Goal: Ask a question

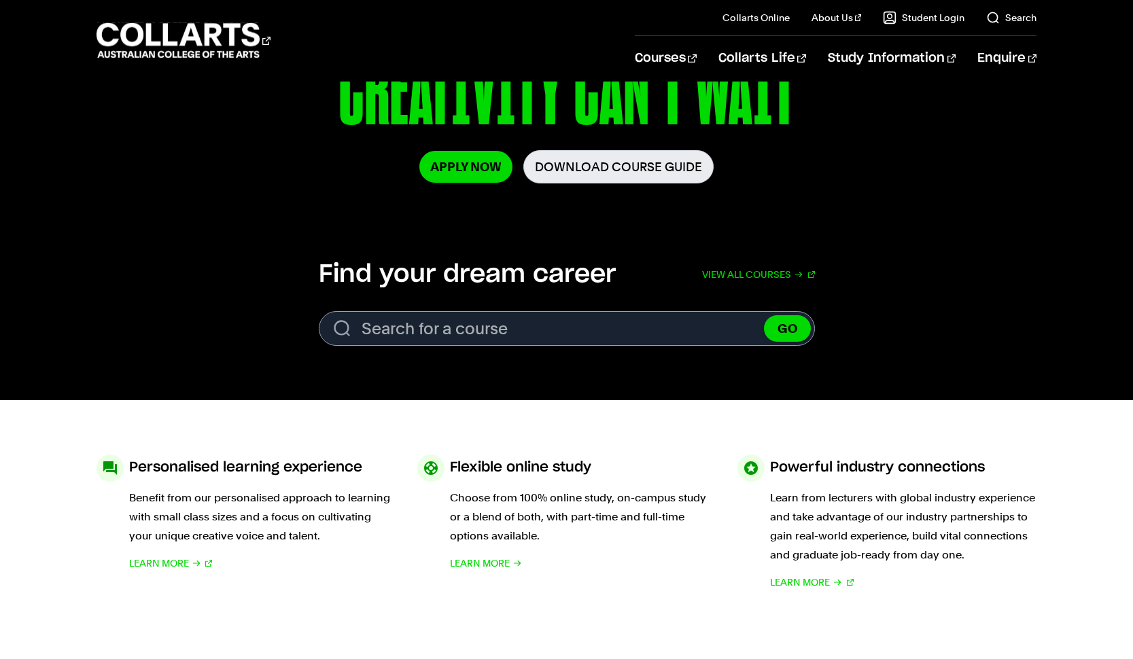
scroll to position [292, 0]
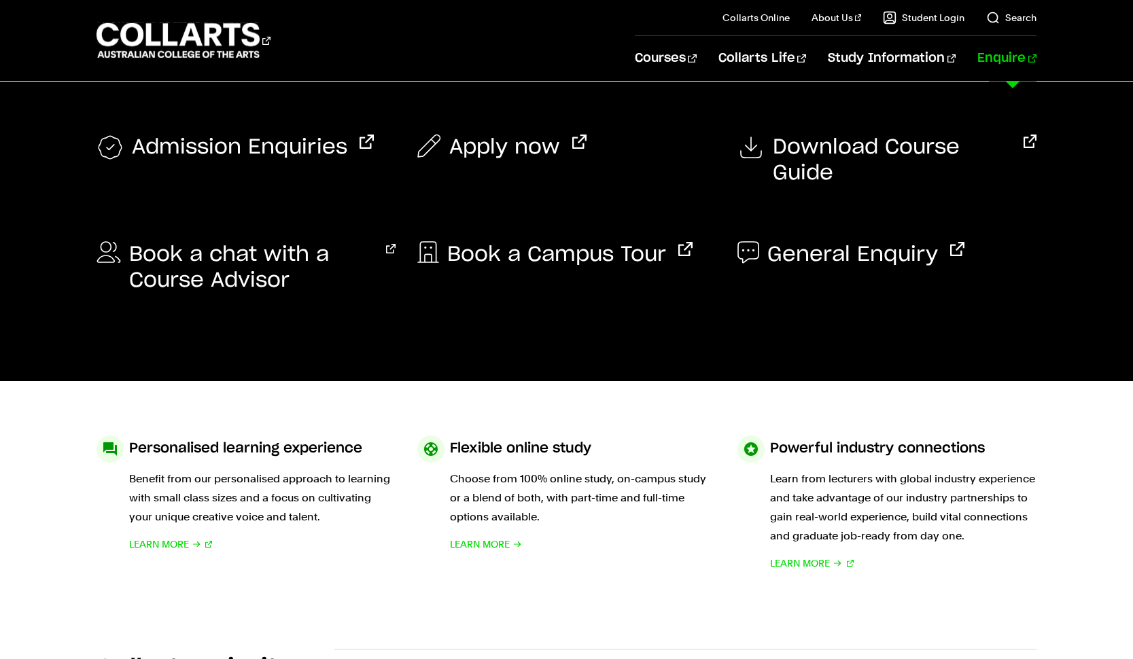
click at [999, 56] on link "Enquire" at bounding box center [1006, 58] width 59 height 45
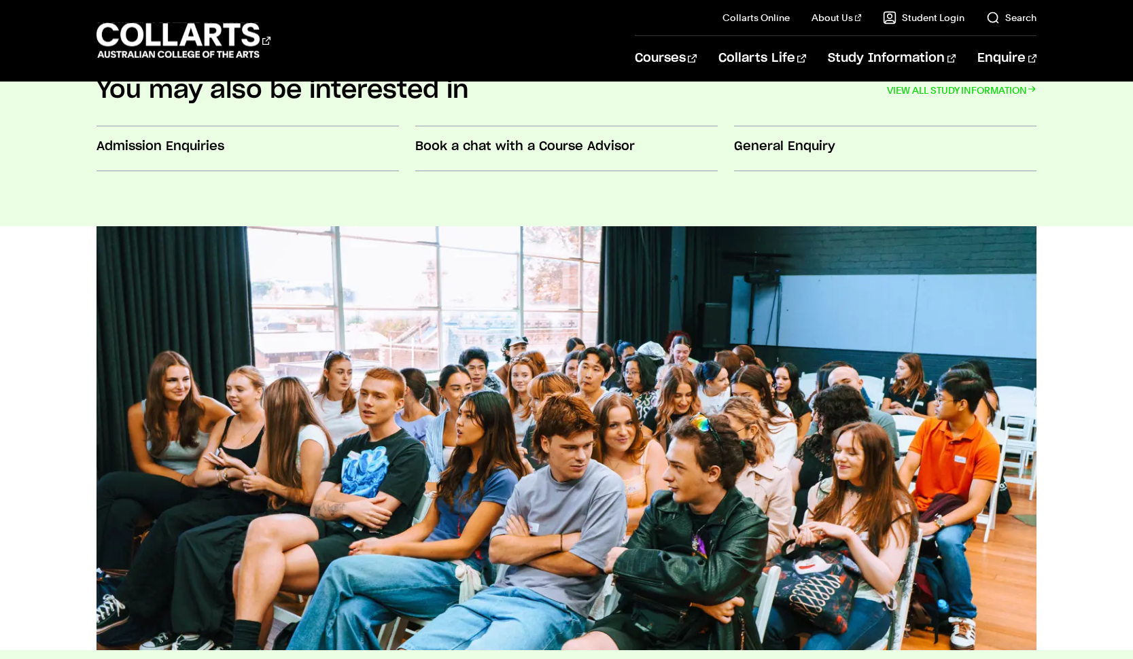
scroll to position [576, 0]
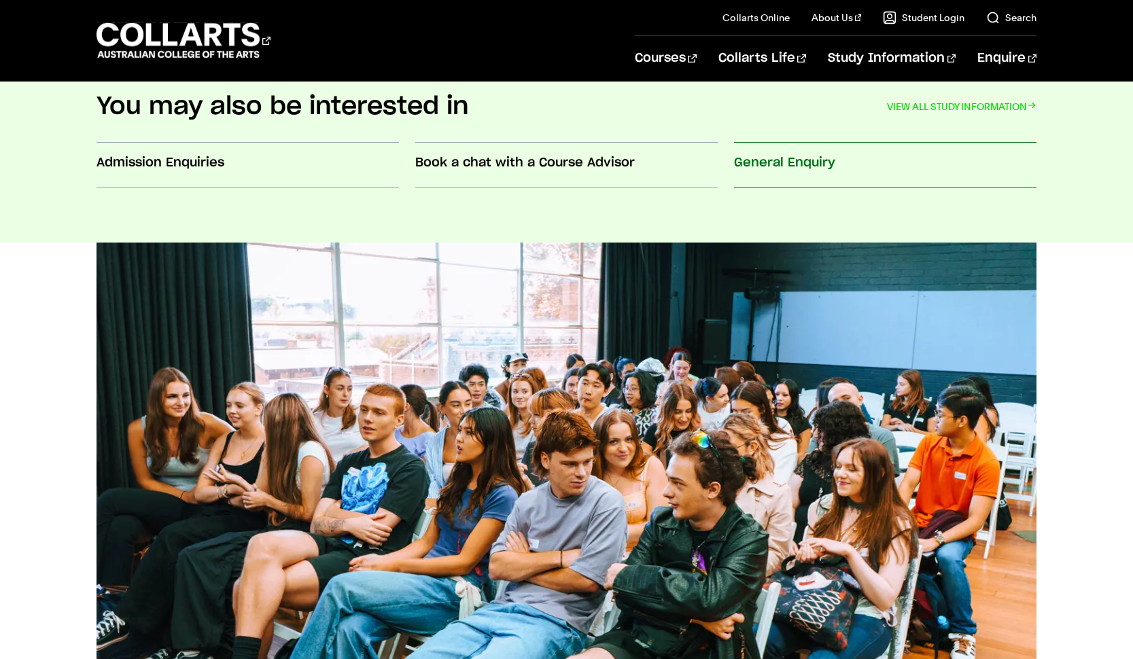
click at [783, 168] on h3 "General Enquiry" at bounding box center [885, 163] width 302 height 18
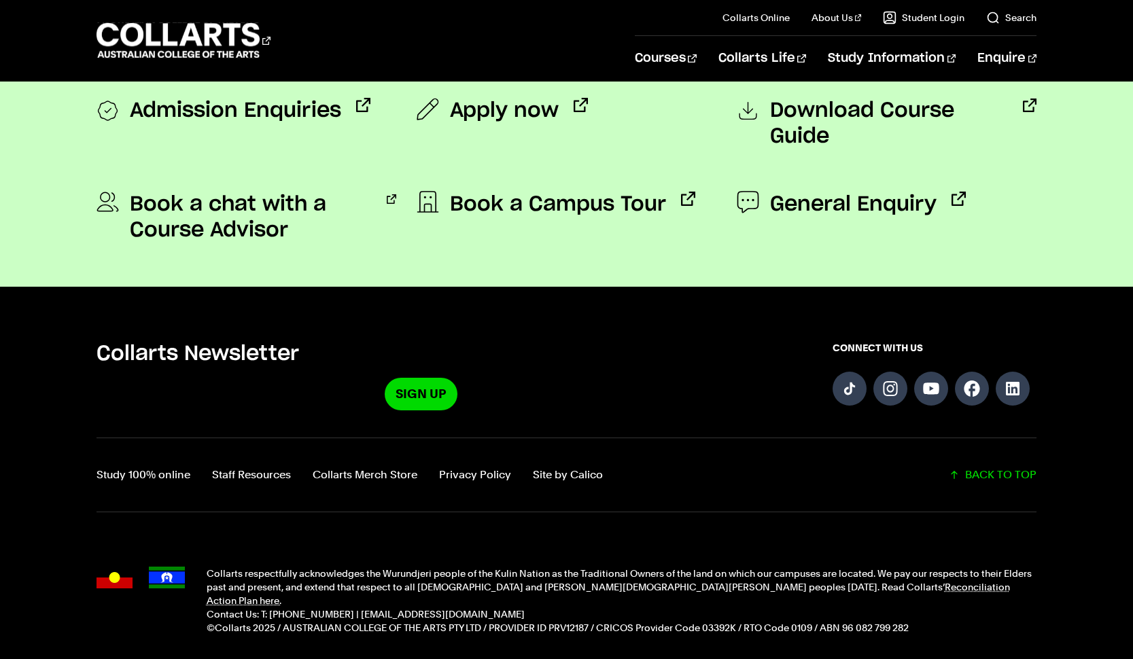
scroll to position [1219, 0]
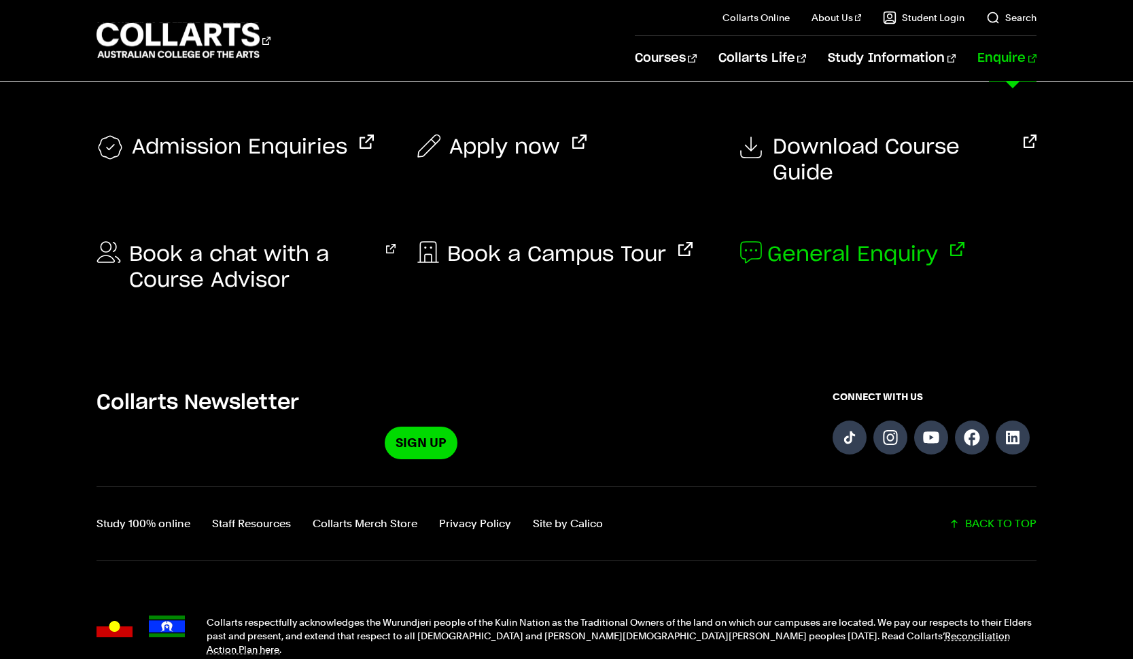
click at [825, 242] on span "General Enquiry" at bounding box center [852, 255] width 171 height 26
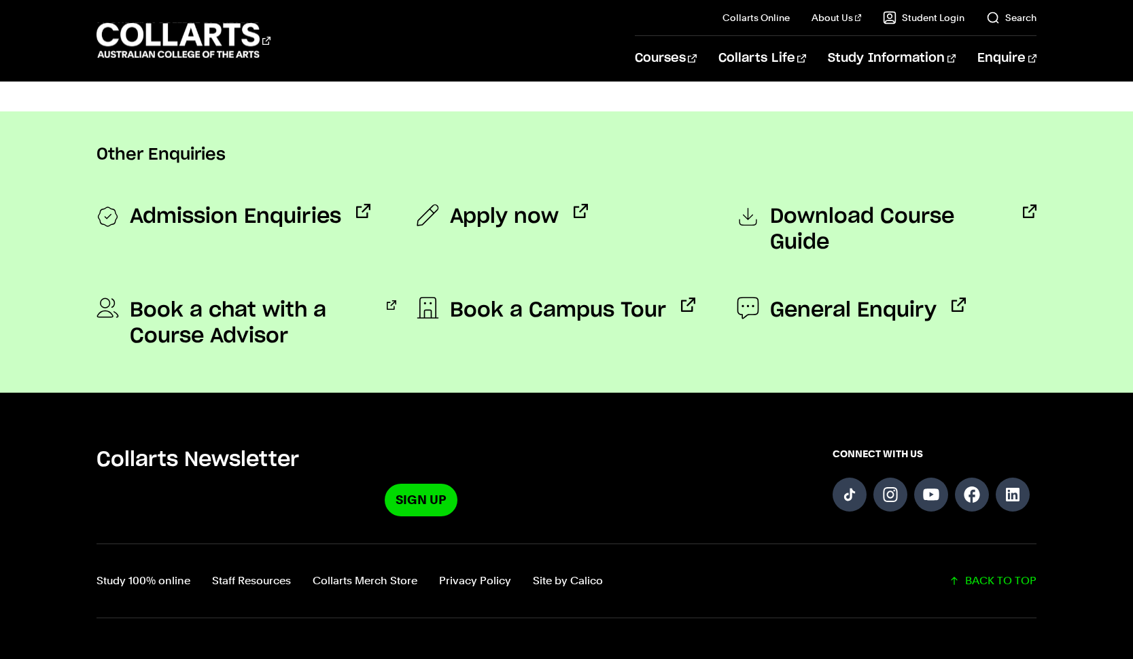
scroll to position [1209, 0]
